Goal: Information Seeking & Learning: Learn about a topic

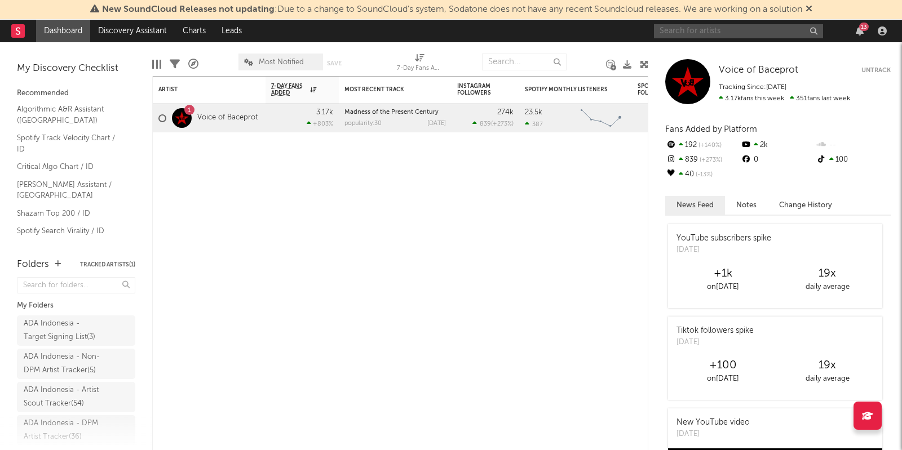
click at [725, 26] on input "text" at bounding box center [738, 31] width 169 height 14
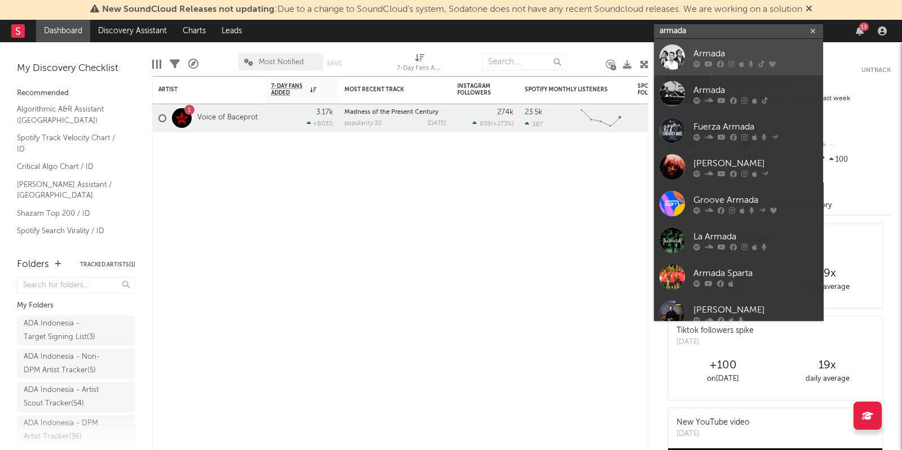
type input "armada"
click at [724, 44] on link "Armada" at bounding box center [738, 57] width 169 height 37
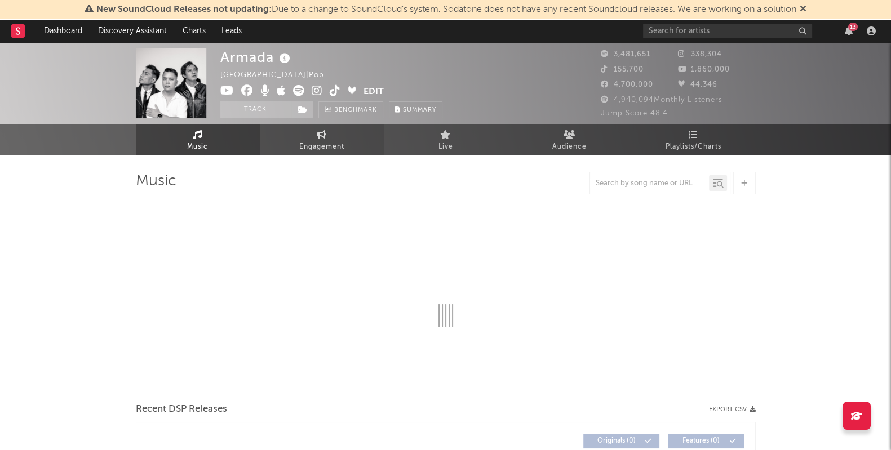
click at [318, 148] on span "Engagement" at bounding box center [321, 147] width 45 height 14
select select "1w"
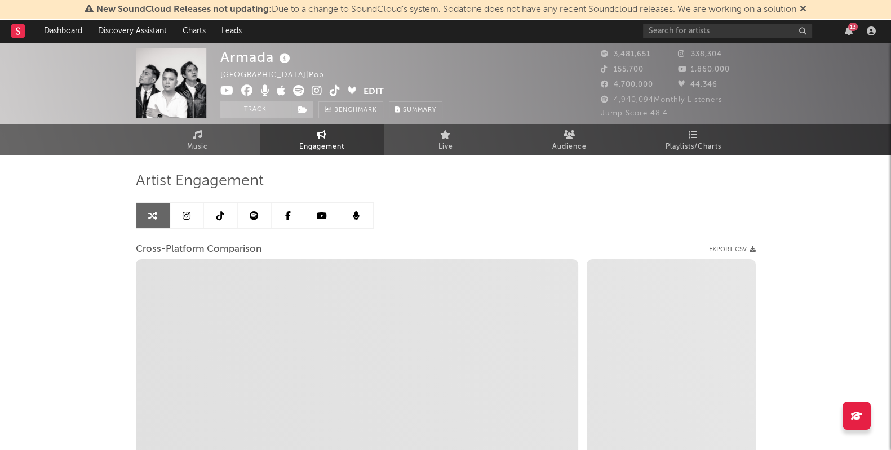
select select "1m"
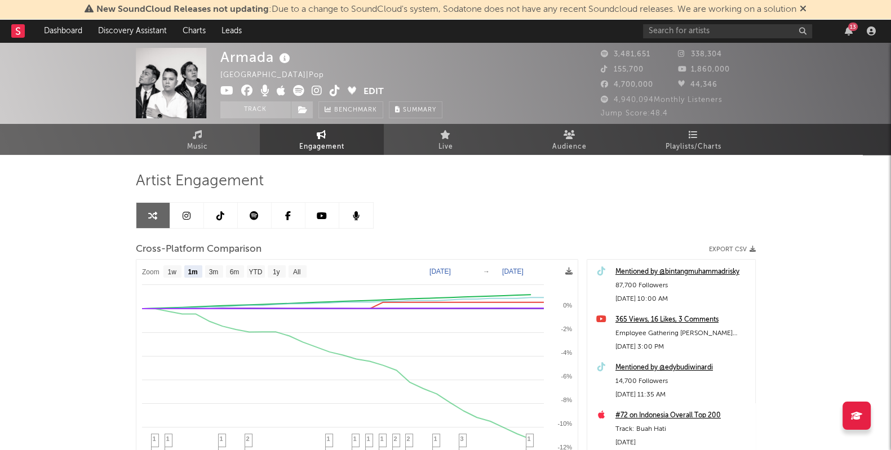
click at [245, 216] on link at bounding box center [255, 215] width 34 height 25
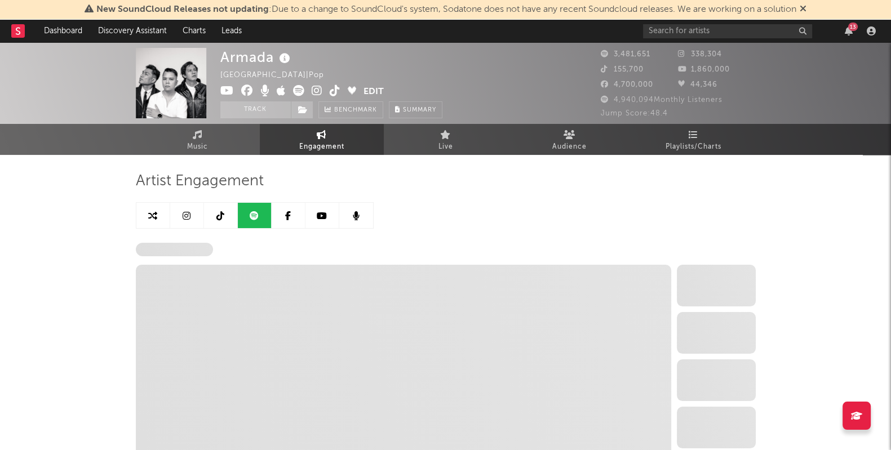
select select "6m"
select select "1w"
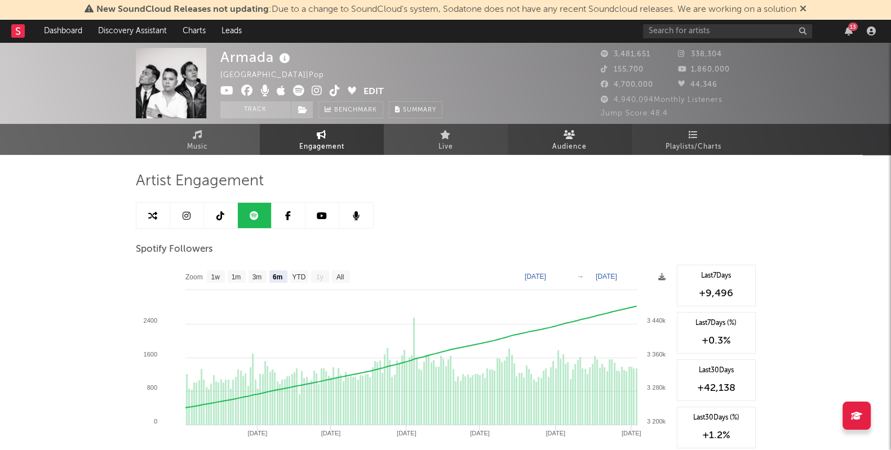
click at [561, 149] on span "Audience" at bounding box center [569, 147] width 34 height 14
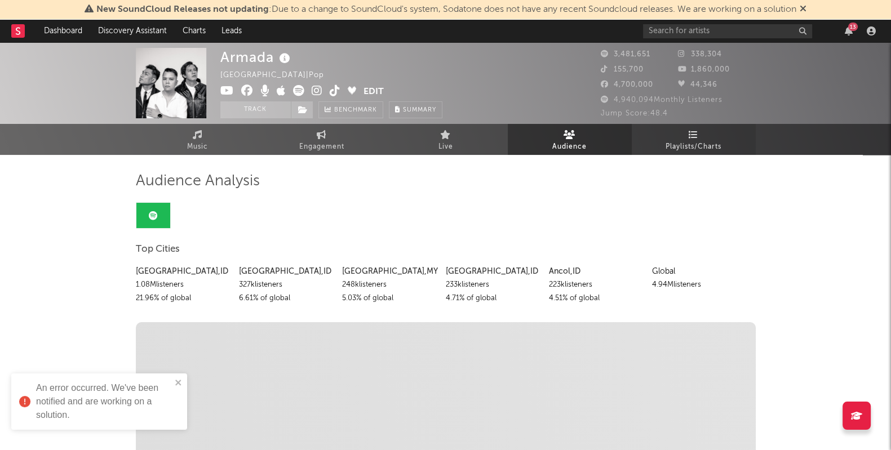
click at [700, 144] on span "Playlists/Charts" at bounding box center [694, 147] width 56 height 14
